Goal: Task Accomplishment & Management: Manage account settings

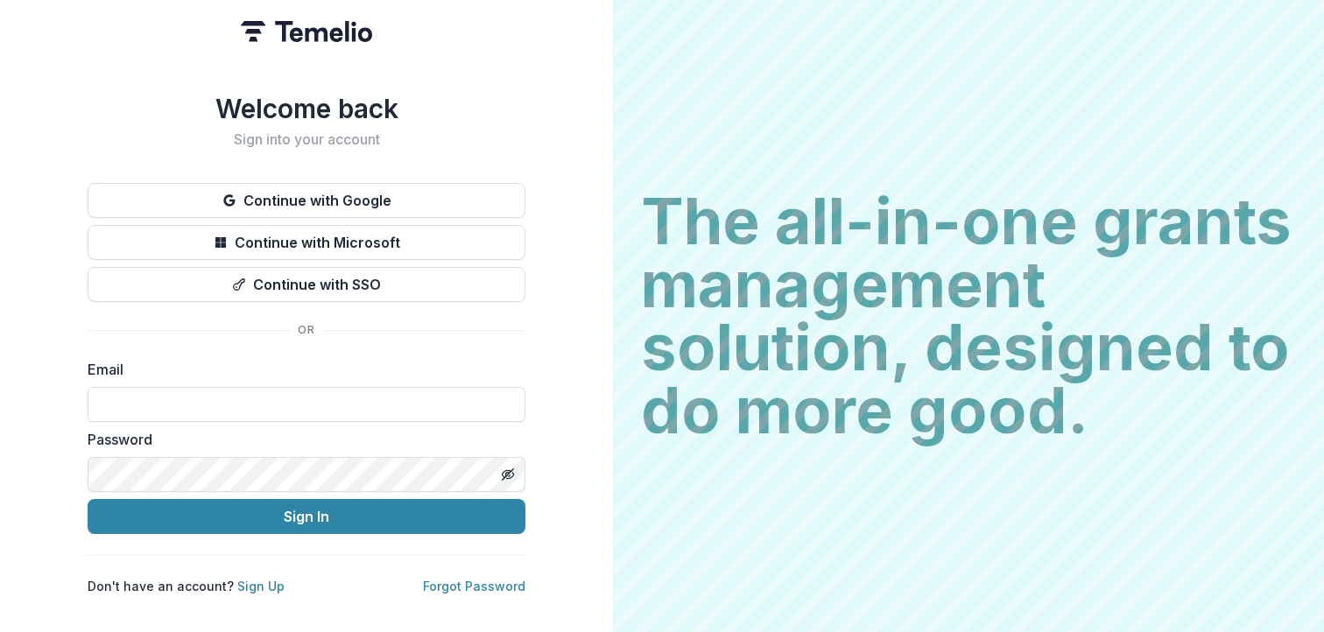
click at [356, 417] on form "Email Password Sign In" at bounding box center [307, 446] width 438 height 175
click at [356, 397] on input at bounding box center [307, 404] width 438 height 35
type input "**********"
